Goal: Navigation & Orientation: Find specific page/section

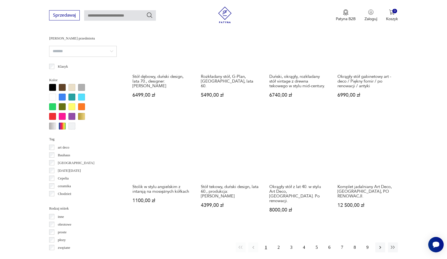
scroll to position [468, 0]
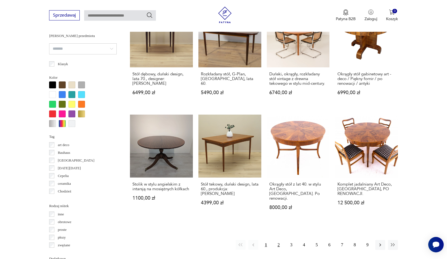
click at [280, 240] on button "2" at bounding box center [279, 245] width 10 height 10
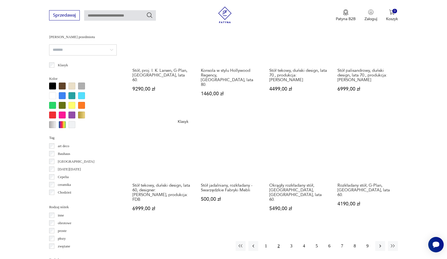
scroll to position [493, 0]
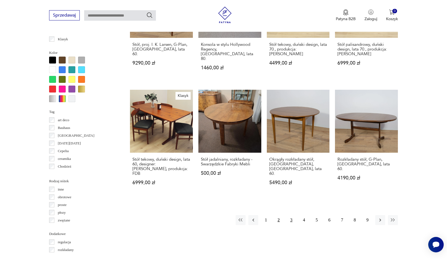
click at [291, 215] on button "3" at bounding box center [291, 220] width 10 height 10
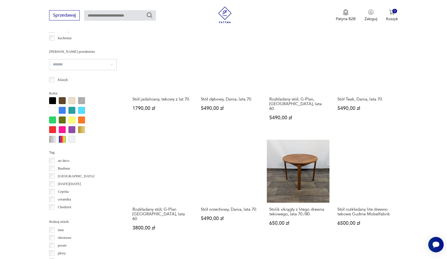
scroll to position [457, 0]
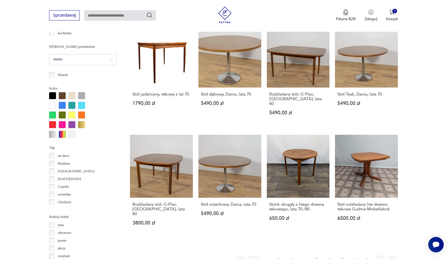
click at [303, 255] on button "4" at bounding box center [304, 260] width 10 height 10
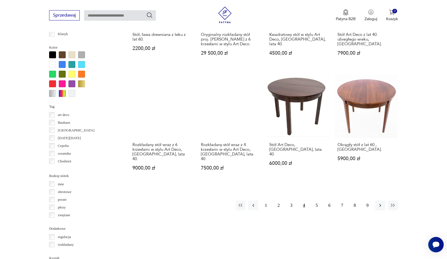
scroll to position [552, 0]
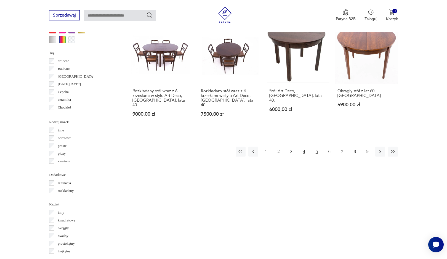
click at [314, 146] on button "5" at bounding box center [317, 151] width 10 height 10
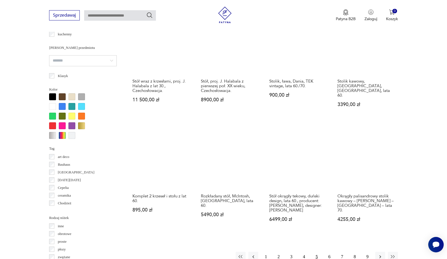
scroll to position [500, 0]
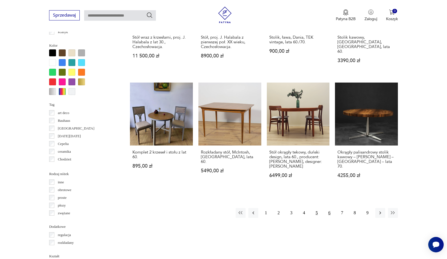
click at [326, 208] on button "6" at bounding box center [329, 213] width 10 height 10
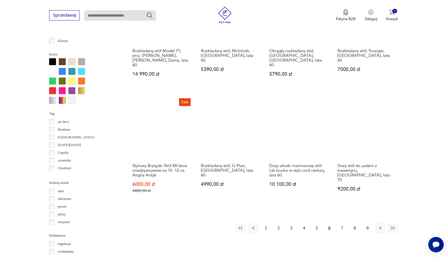
scroll to position [492, 0]
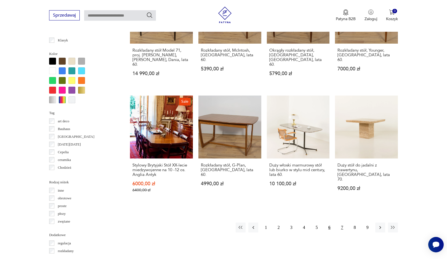
click at [342, 222] on button "7" at bounding box center [342, 227] width 10 height 10
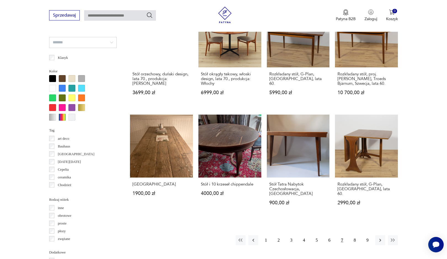
scroll to position [493, 0]
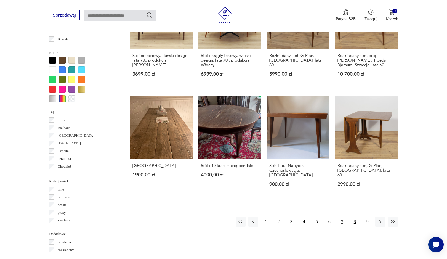
click at [354, 216] on button "8" at bounding box center [355, 221] width 10 height 10
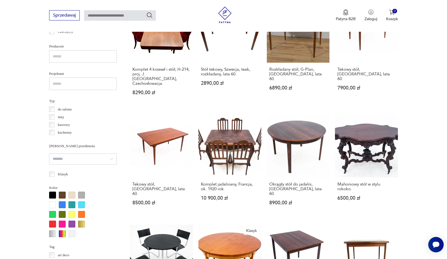
scroll to position [476, 0]
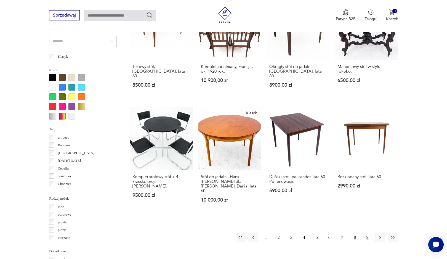
click at [366, 232] on button "9" at bounding box center [367, 237] width 10 height 10
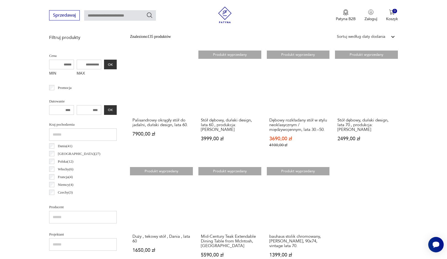
scroll to position [279, 0]
